Goal: Task Accomplishment & Management: Manage account settings

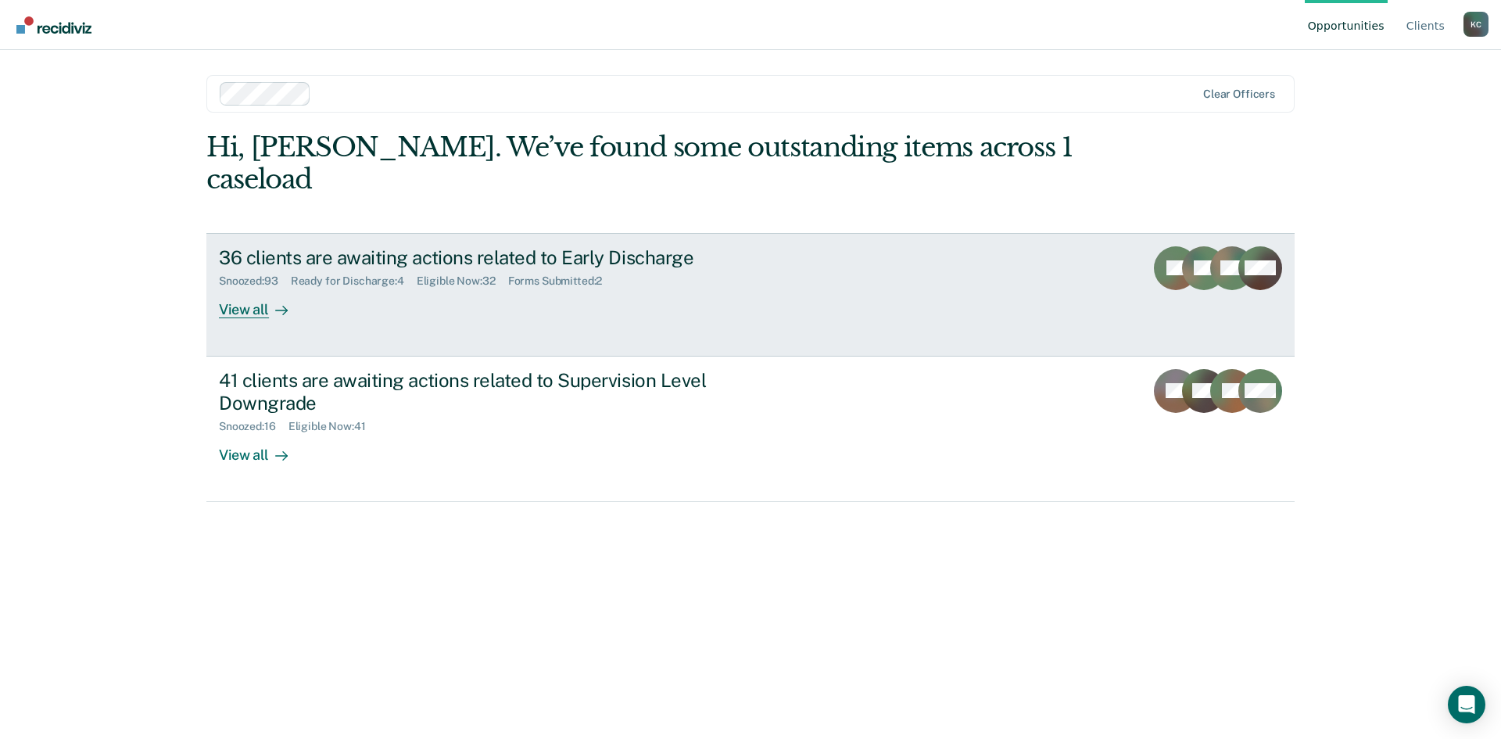
click at [273, 292] on link "36 clients are awaiting actions related to Early Discharge Snoozed : 93 Ready f…" at bounding box center [750, 294] width 1088 height 123
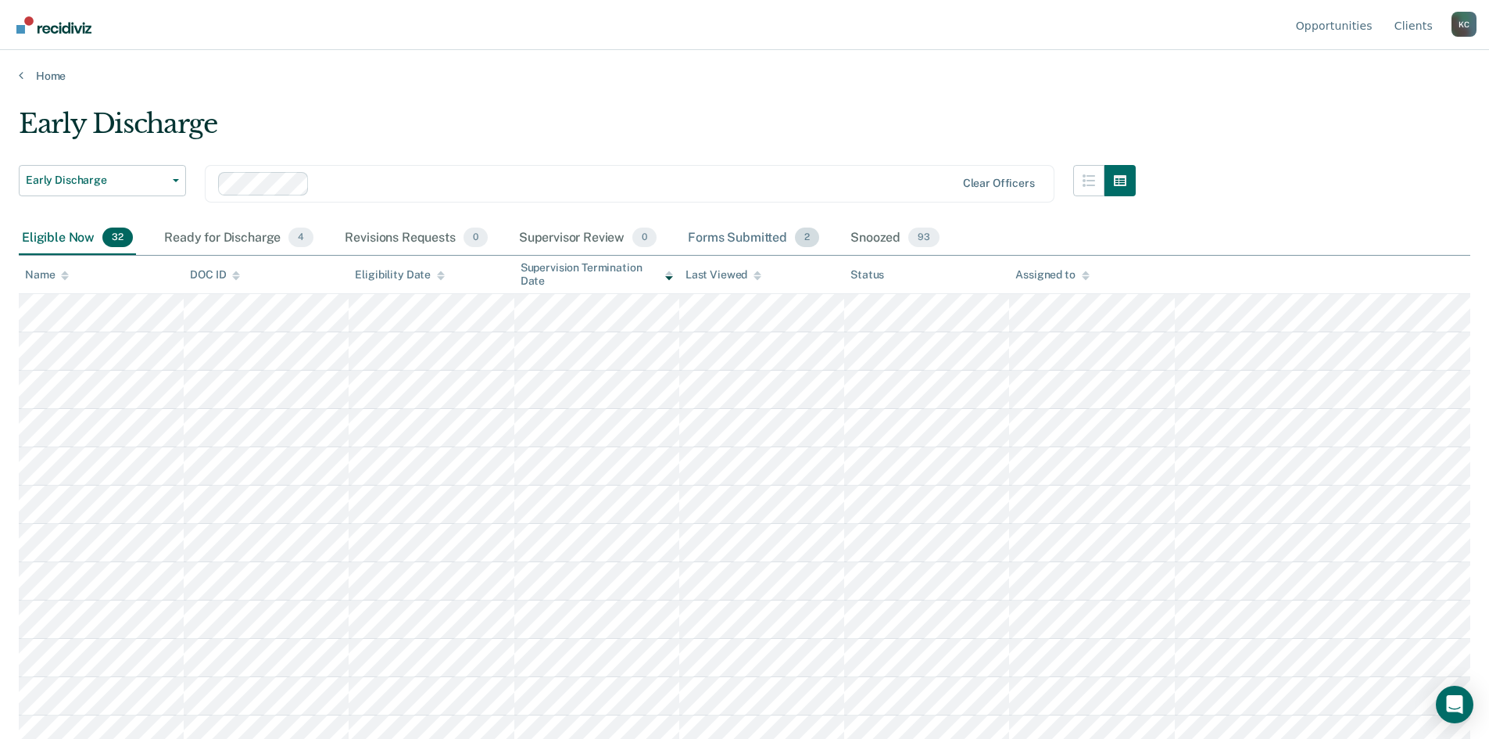
click at [724, 233] on div "Forms Submitted 2" at bounding box center [754, 238] width 138 height 34
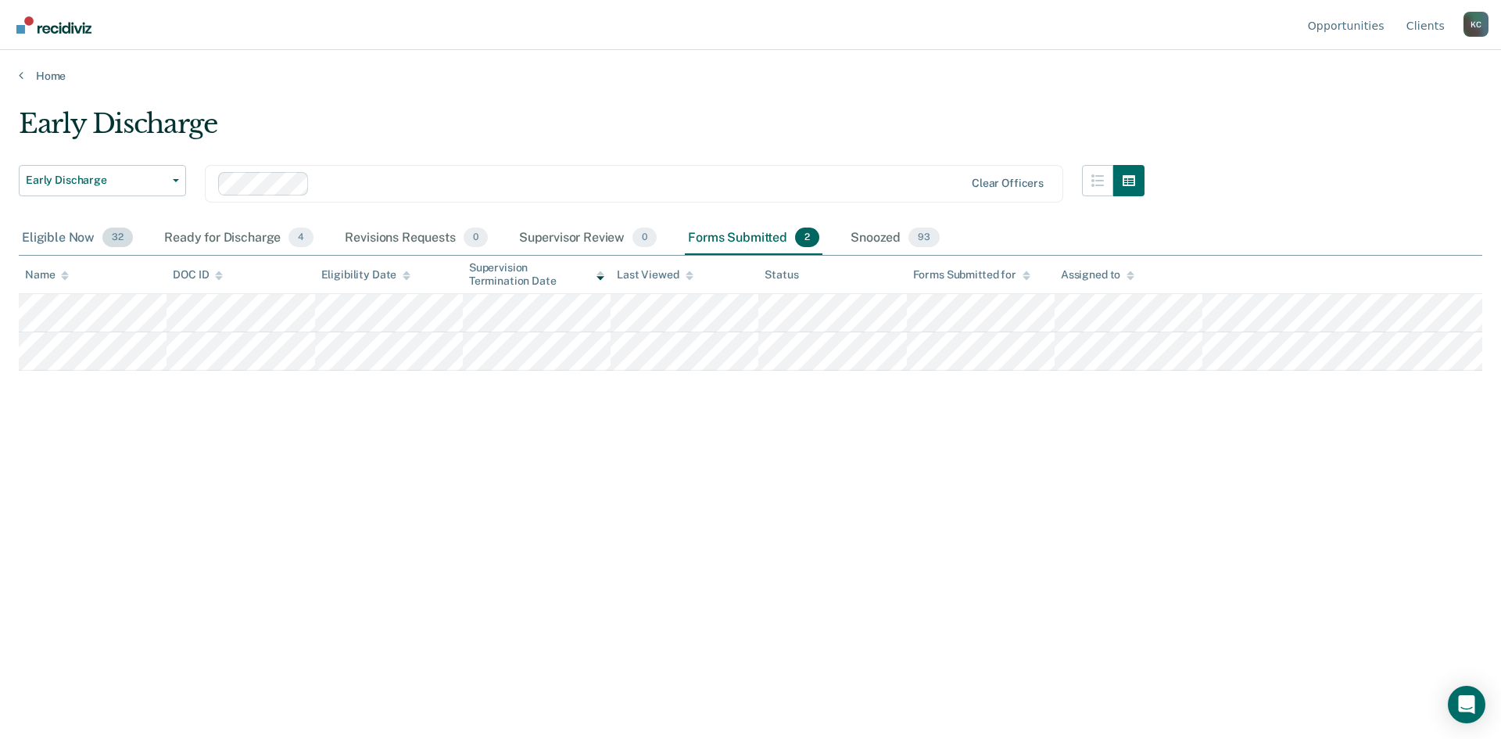
click at [63, 239] on div "Eligible Now 32" at bounding box center [77, 238] width 117 height 34
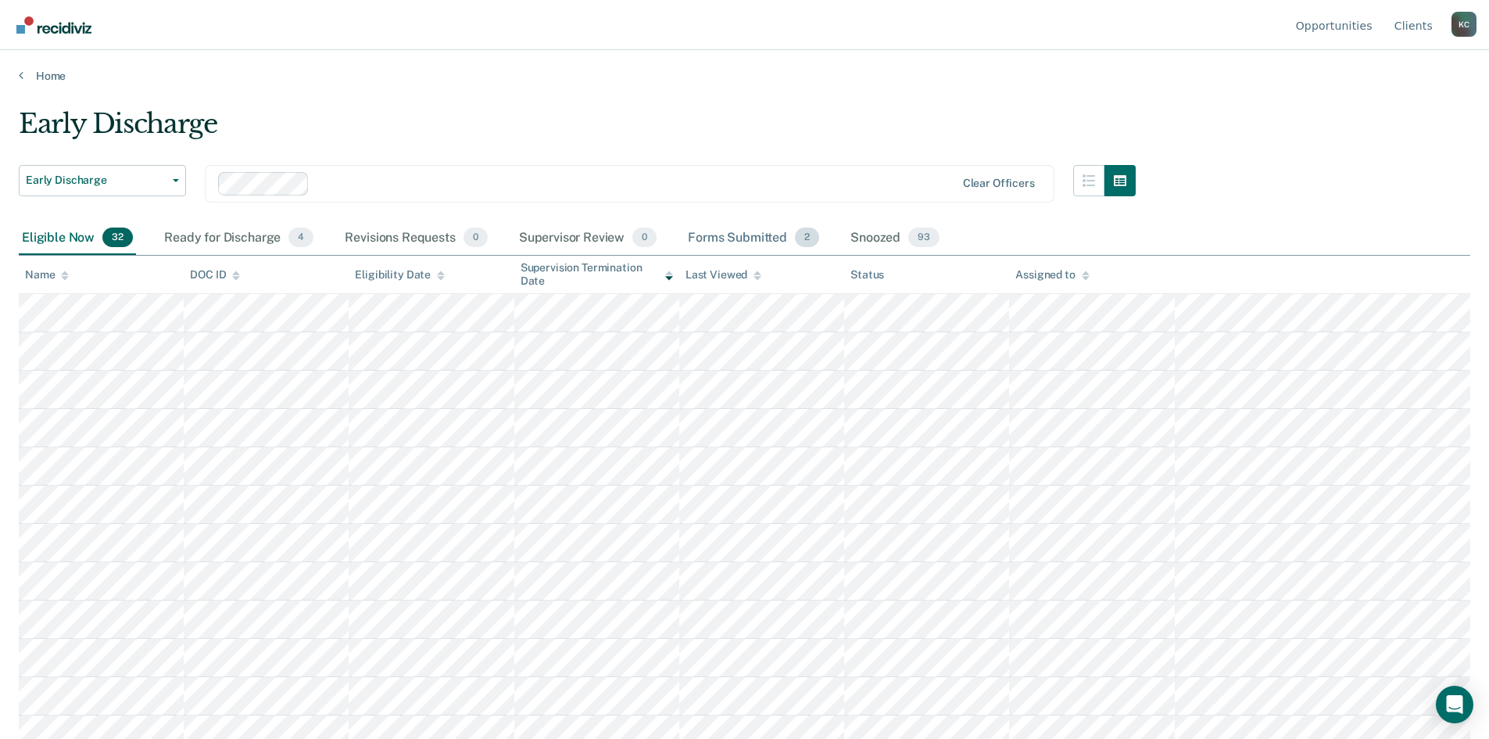
click at [733, 240] on div "Forms Submitted 2" at bounding box center [754, 238] width 138 height 34
